Goal: Ask a question

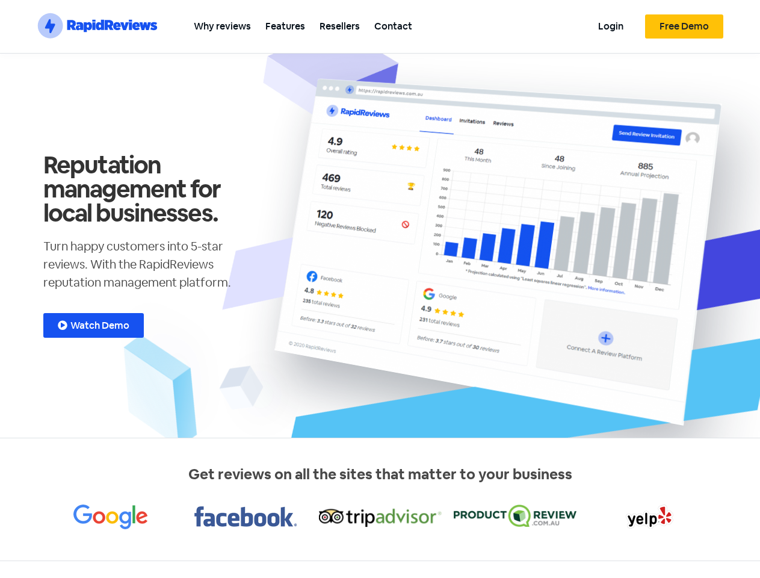
click at [744, 16] on section ".st0{fill:#1652F0;} .st1{fill:none;} .st2{opacity:0.3;fill-rule:evenodd;clip-ru…" at bounding box center [380, 27] width 760 height 54
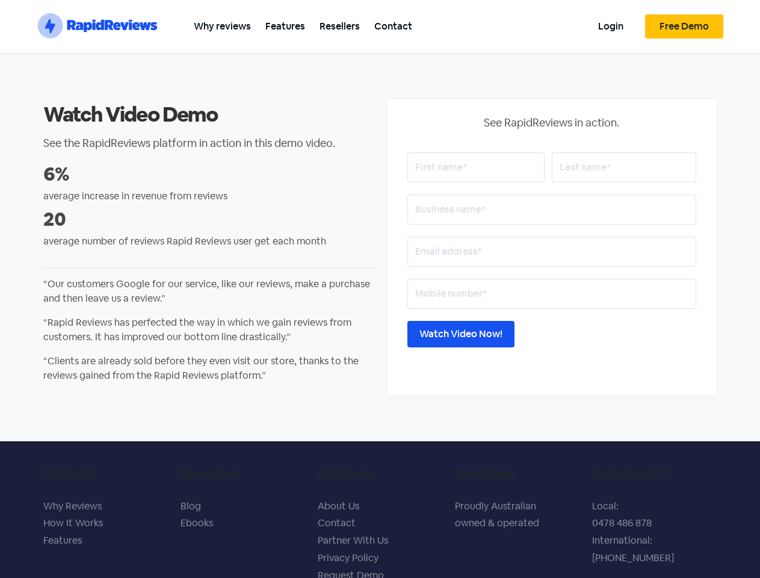
click at [744, 16] on section ".st0{fill:#1652F0;} .st1{fill:none;} .st2{opacity:0.3;fill-rule:evenodd;clip-ru…" at bounding box center [380, 27] width 760 height 54
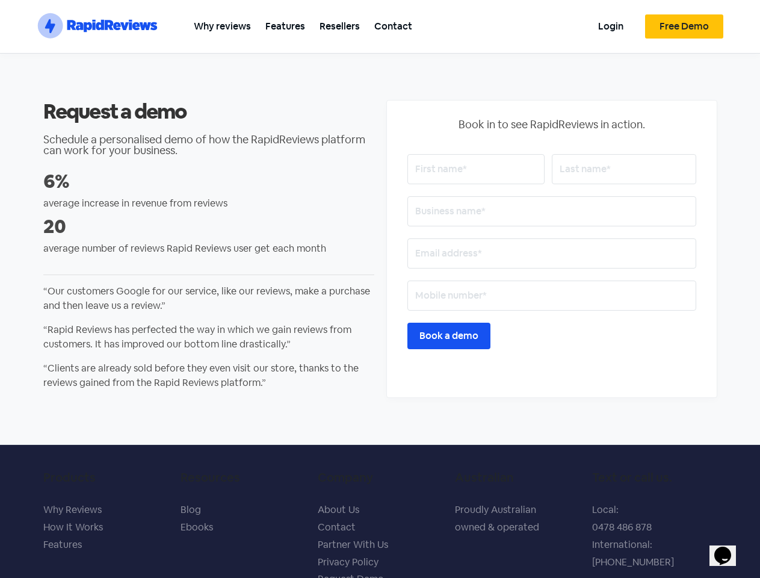
click at [744, 16] on section ".st0{fill:#1652F0;} .st1{fill:none;} .st2{opacity:0.3;fill-rule:evenodd;clip-ru…" at bounding box center [380, 27] width 760 height 54
click at [727, 548] on icon "$i18n('chat', 'chat_widget')" at bounding box center [722, 555] width 17 height 18
